Goal: Task Accomplishment & Management: Complete application form

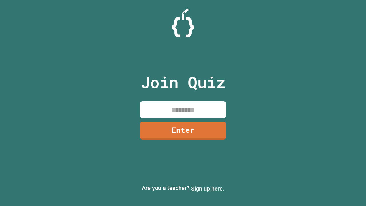
click at [207, 188] on link "Sign up here." at bounding box center [207, 188] width 33 height 7
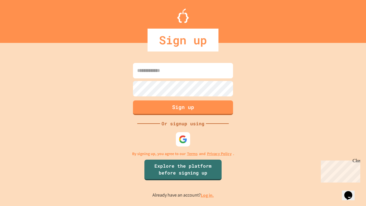
click at [207, 195] on link "Log in." at bounding box center [207, 195] width 13 height 6
